Goal: Task Accomplishment & Management: Use online tool/utility

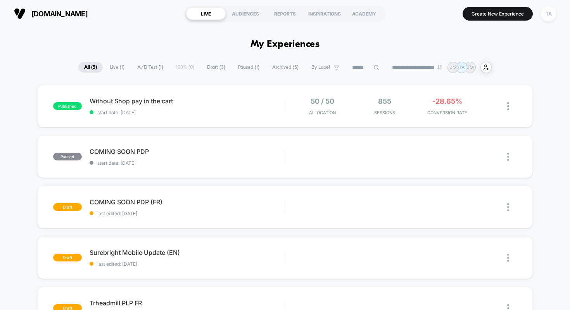
click at [546, 17] on div "TA" at bounding box center [548, 13] width 15 height 15
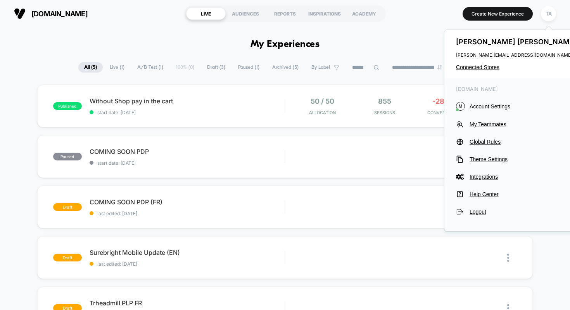
click at [468, 63] on div "Thomas Alibert thomas@montrealweights.ca Connected Stores" at bounding box center [518, 54] width 146 height 48
click at [464, 67] on span "Connected Stores" at bounding box center [517, 67] width 123 height 6
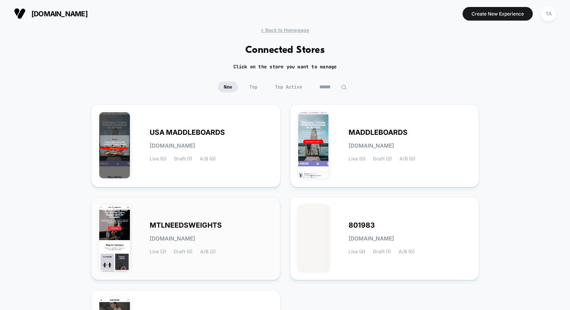
click at [235, 219] on div "MTLNEEDSWEIGHTS mtlneedsweights.myshopify.com Live (2) Draft (5) A/B (2)" at bounding box center [185, 238] width 173 height 67
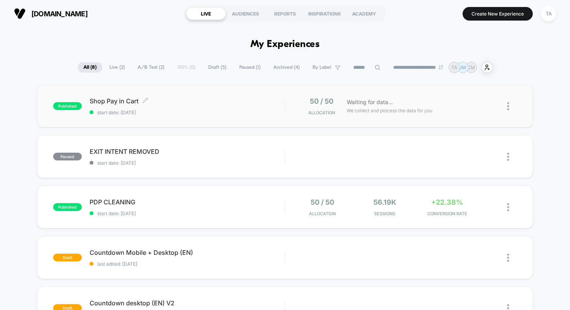
click at [108, 100] on span "Shop Pay in Cart Click to edit experience details" at bounding box center [188, 101] width 196 height 8
